Goal: Transaction & Acquisition: Purchase product/service

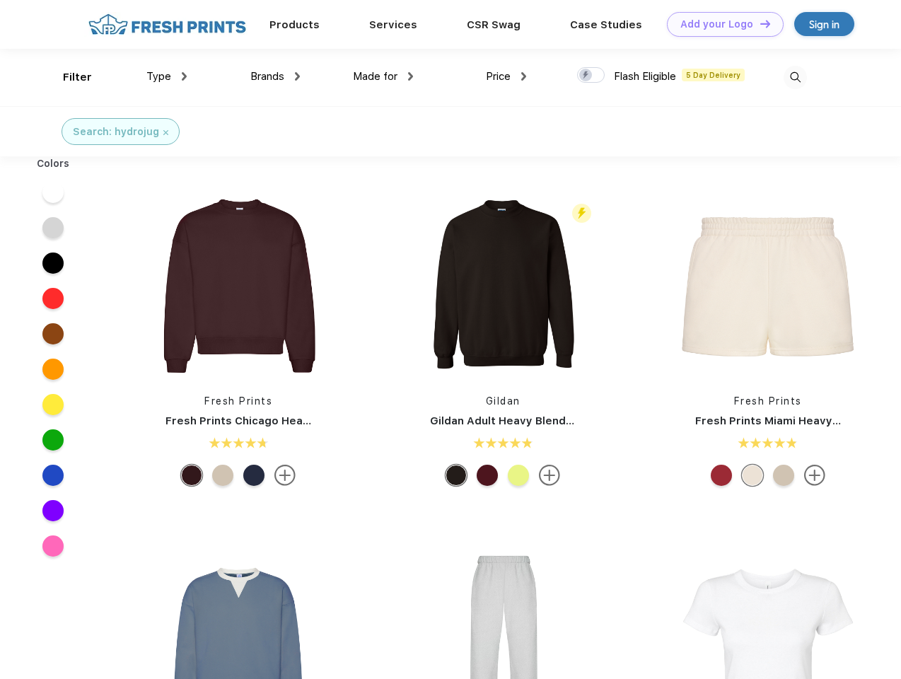
click at [720, 24] on link "Add your Logo Design Tool" at bounding box center [725, 24] width 117 height 25
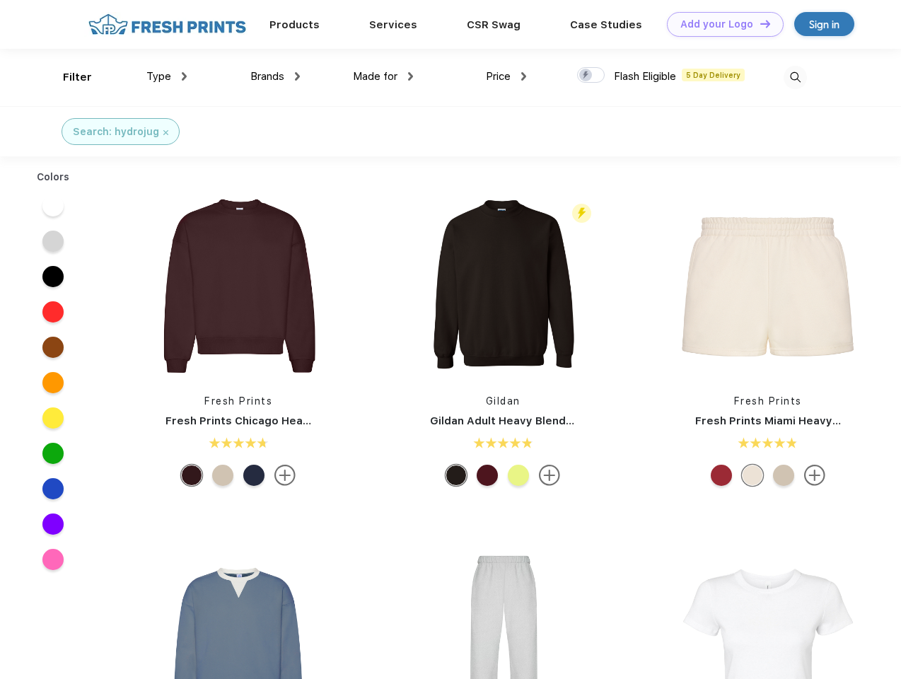
click at [0, 0] on div "Design Tool" at bounding box center [0, 0] width 0 height 0
click at [759, 23] on link "Add your Logo Design Tool" at bounding box center [725, 24] width 117 height 25
click at [68, 77] on div "Filter" at bounding box center [77, 77] width 29 height 16
click at [167, 76] on span "Type" at bounding box center [158, 76] width 25 height 13
click at [275, 76] on span "Brands" at bounding box center [267, 76] width 34 height 13
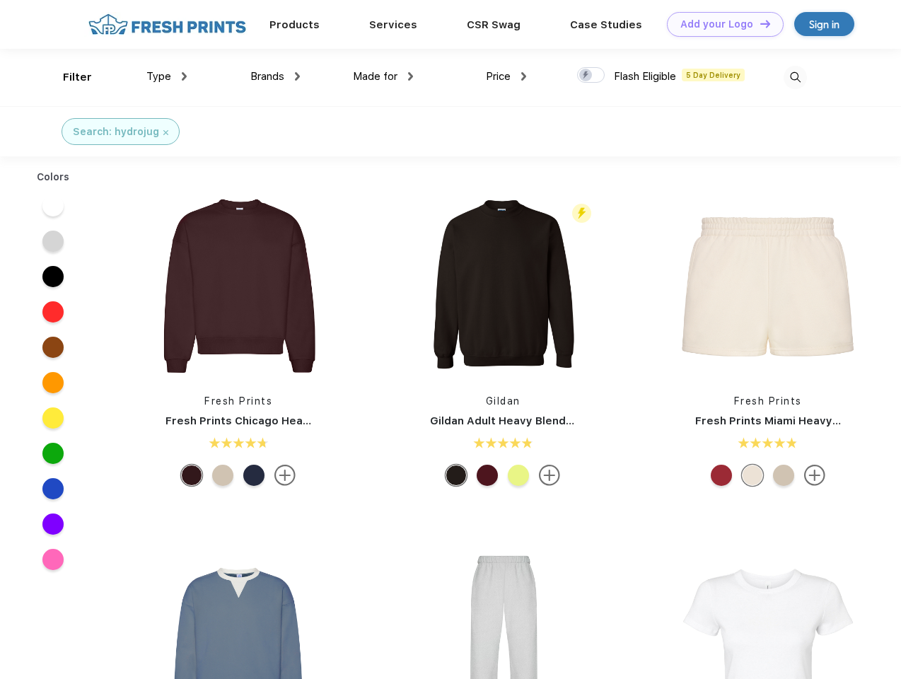
click at [383, 76] on span "Made for" at bounding box center [375, 76] width 45 height 13
click at [506, 76] on span "Price" at bounding box center [498, 76] width 25 height 13
click at [591, 76] on div at bounding box center [591, 75] width 28 height 16
click at [586, 76] on input "checkbox" at bounding box center [581, 70] width 9 height 9
click at [795, 77] on img at bounding box center [794, 77] width 23 height 23
